Goal: Information Seeking & Learning: Learn about a topic

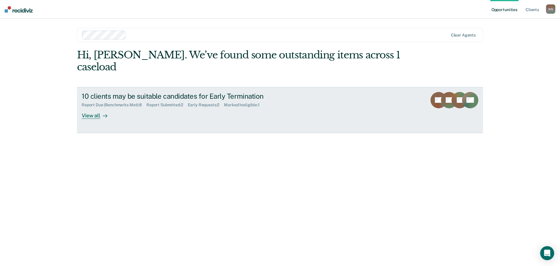
click at [205, 92] on div "10 clients may be suitable candidates for Early Termination" at bounding box center [184, 96] width 205 height 8
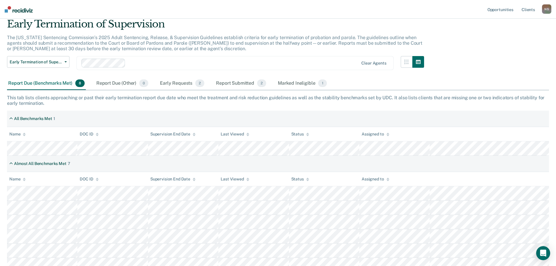
scroll to position [58, 0]
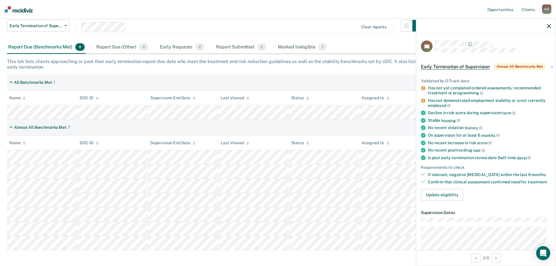
click at [545, 27] on div at bounding box center [486, 26] width 140 height 15
click at [547, 27] on icon "button" at bounding box center [549, 26] width 4 height 4
